Goal: Check status: Check status

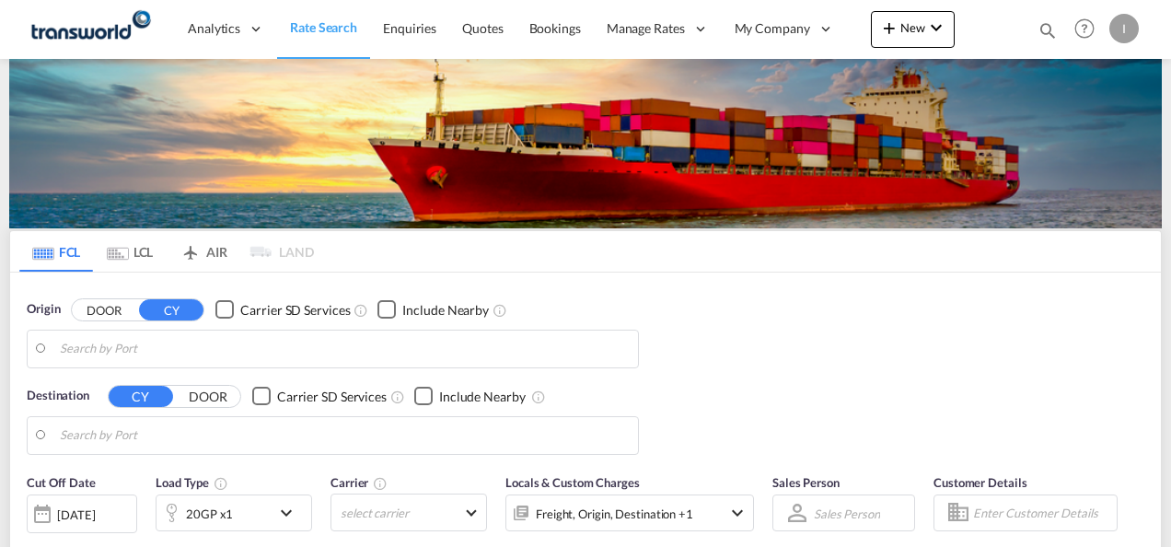
type input "Mundra, INMUN"
type input "[GEOGRAPHIC_DATA], [GEOGRAPHIC_DATA]"
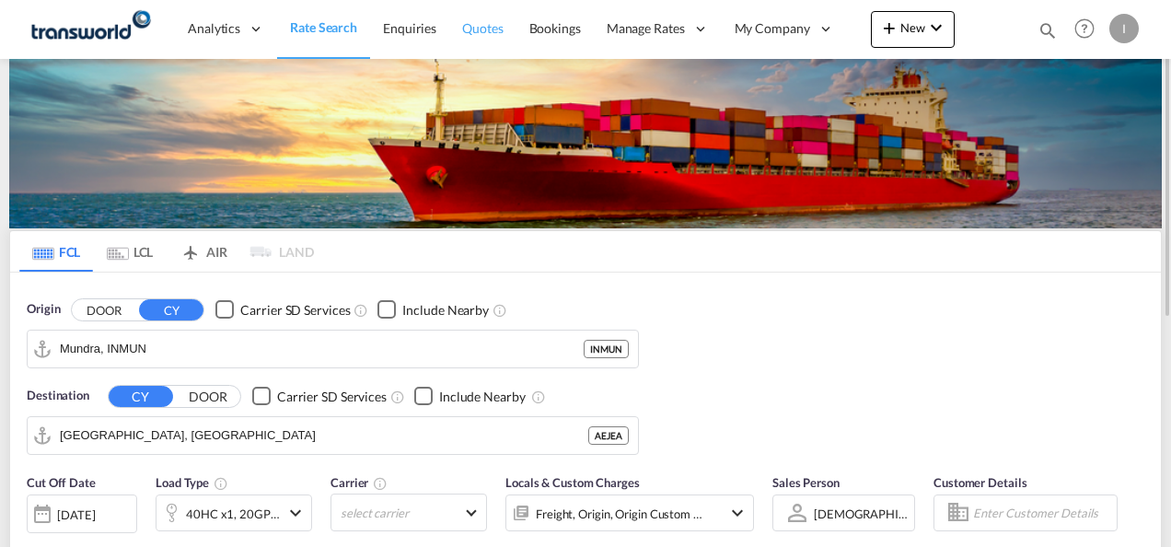
click at [468, 31] on span "Quotes" at bounding box center [482, 28] width 41 height 16
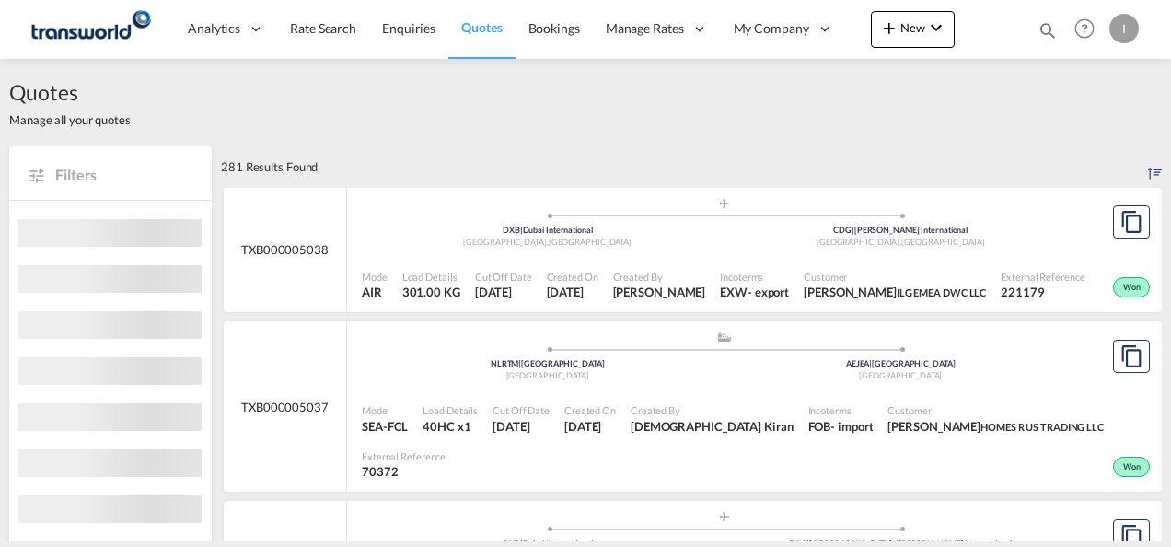
click at [1046, 29] on md-icon "icon-magnify" at bounding box center [1048, 30] width 20 height 20
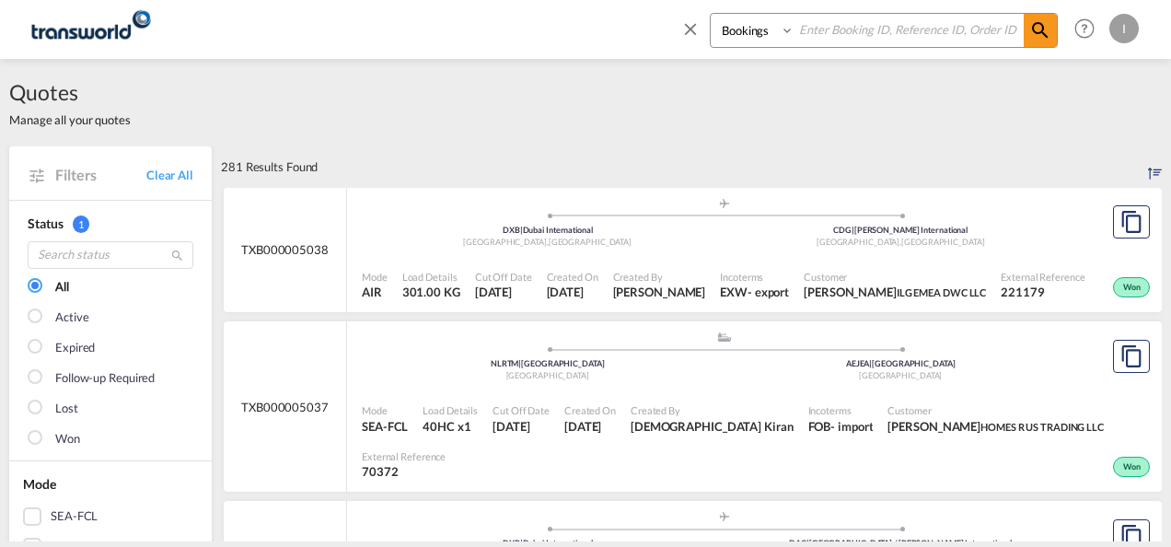
paste input "TXB004555"
type input "TXB004555"
click at [1039, 29] on md-icon "icon-magnify" at bounding box center [1040, 30] width 22 height 22
